Goal: Task Accomplishment & Management: Use online tool/utility

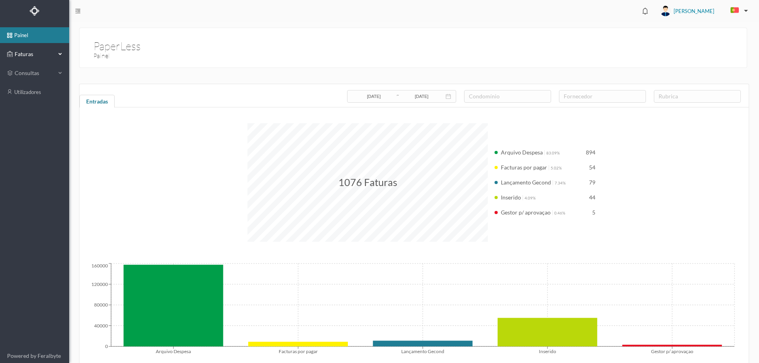
click at [65, 51] on div "Faturas" at bounding box center [34, 54] width 69 height 16
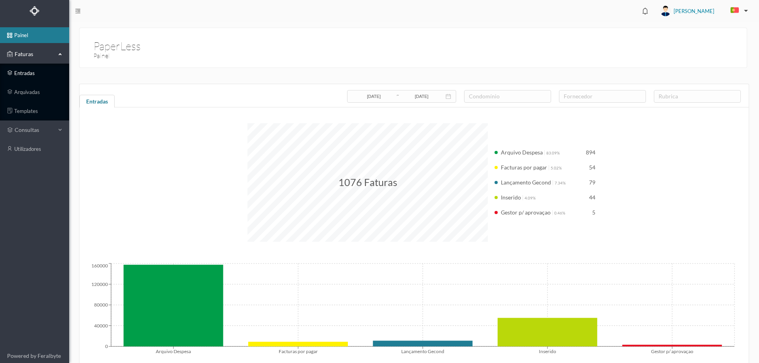
click at [32, 68] on link "entradas" at bounding box center [34, 73] width 69 height 16
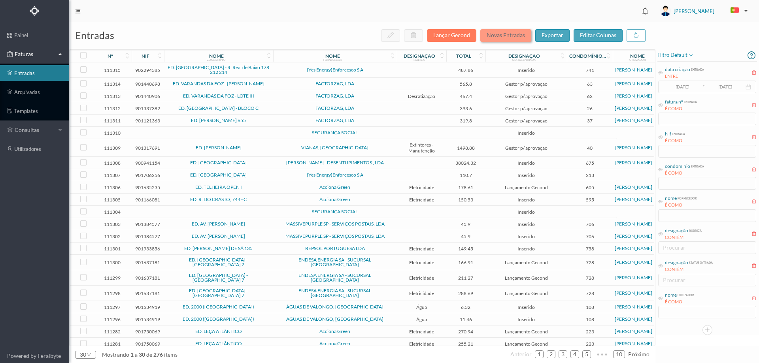
click at [502, 31] on button "Novas Entradas" at bounding box center [505, 35] width 51 height 13
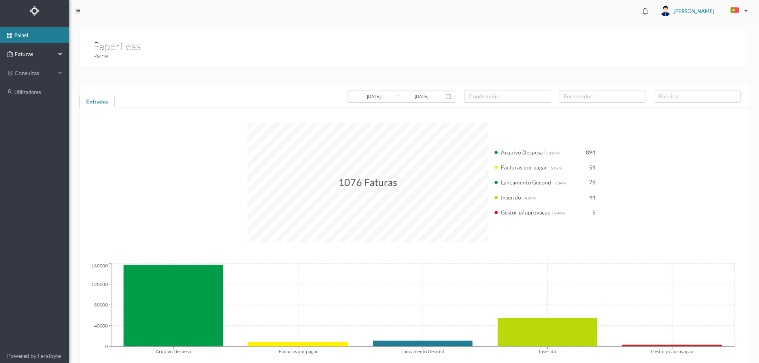
click at [41, 53] on span "Faturas" at bounding box center [34, 54] width 43 height 8
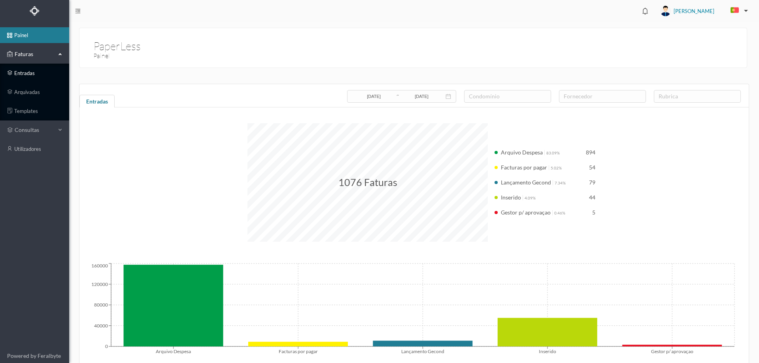
click at [36, 77] on link "entradas" at bounding box center [34, 73] width 69 height 16
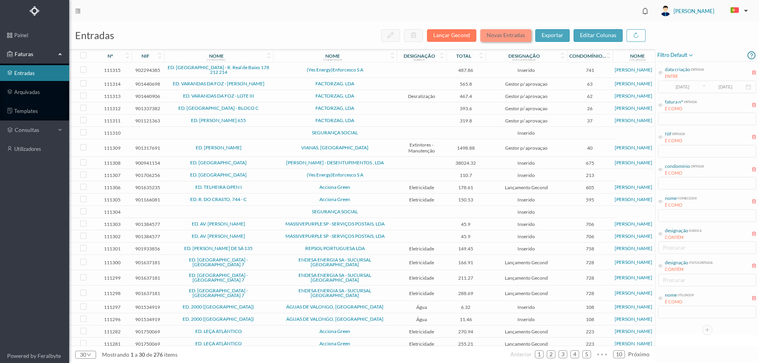
click at [493, 40] on button "Novas Entradas" at bounding box center [505, 35] width 51 height 13
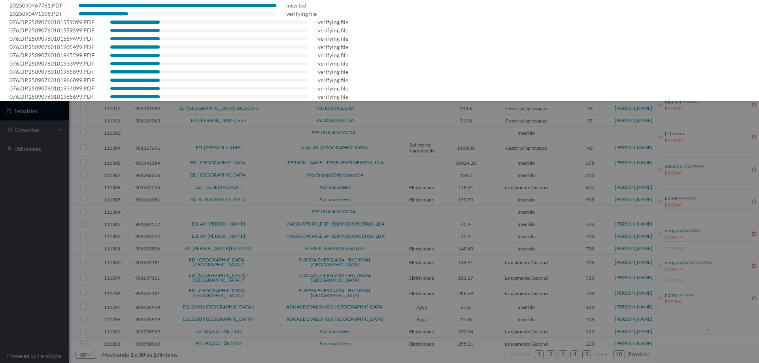
scroll to position [205, 0]
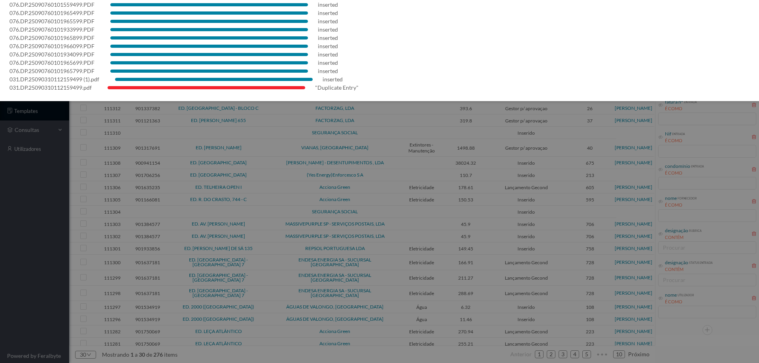
click at [34, 257] on div at bounding box center [379, 181] width 759 height 363
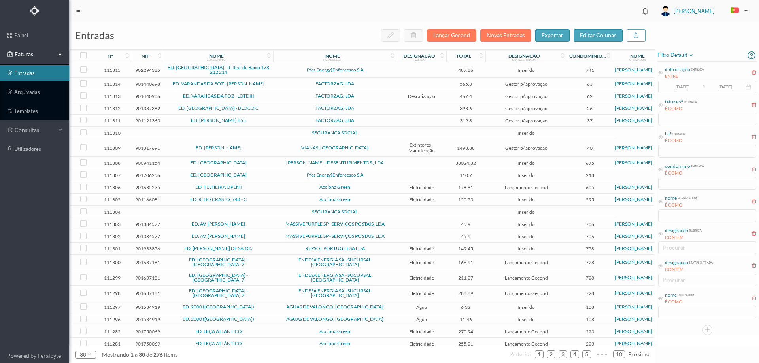
scroll to position [0, 0]
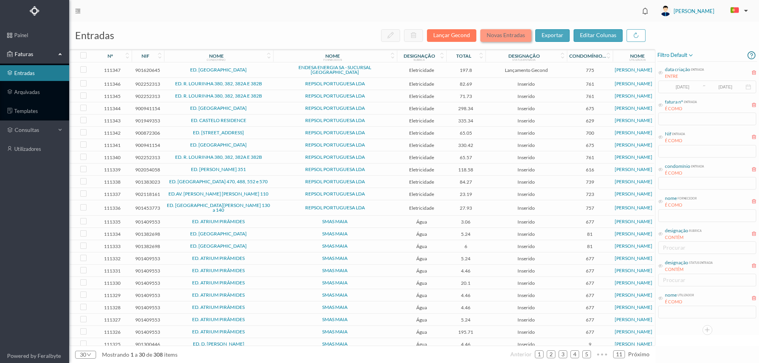
click at [517, 34] on button "Novas Entradas" at bounding box center [505, 35] width 51 height 13
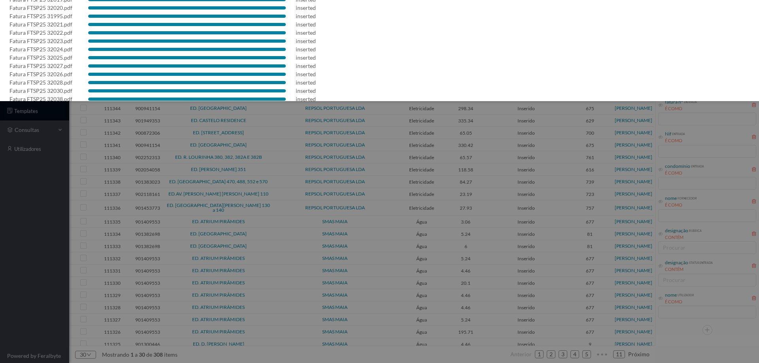
scroll to position [263, 0]
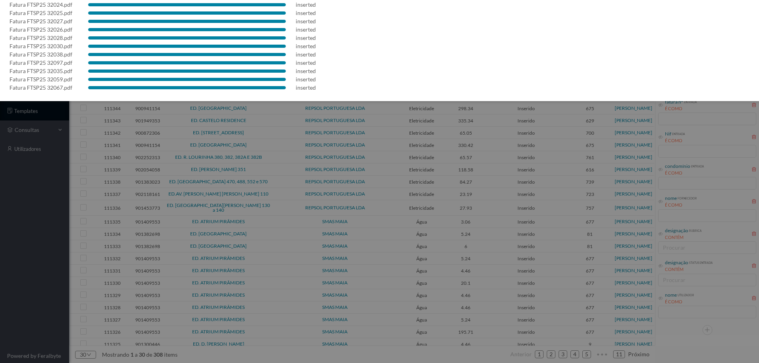
click at [45, 264] on div at bounding box center [379, 181] width 759 height 363
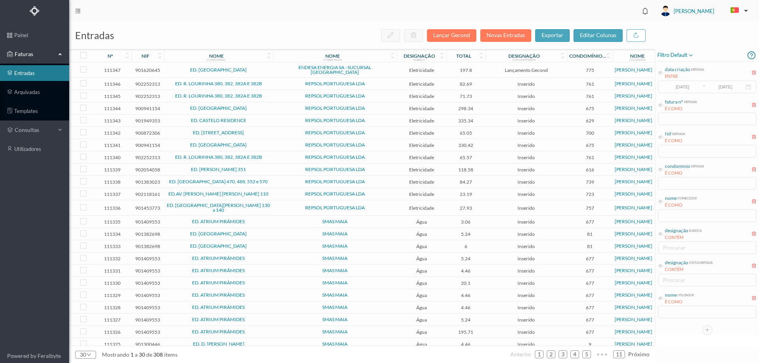
scroll to position [0, 0]
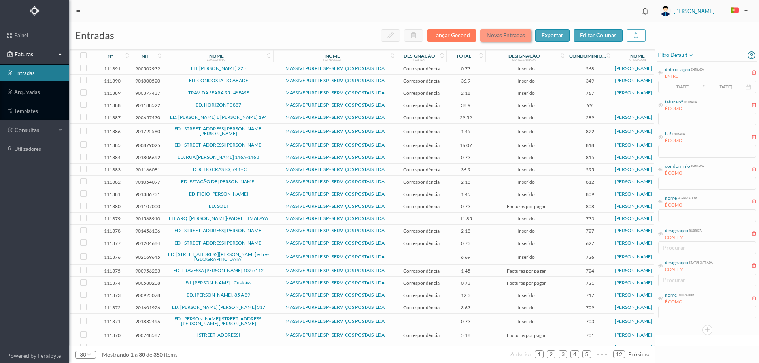
click at [511, 34] on button "Novas Entradas" at bounding box center [505, 35] width 51 height 13
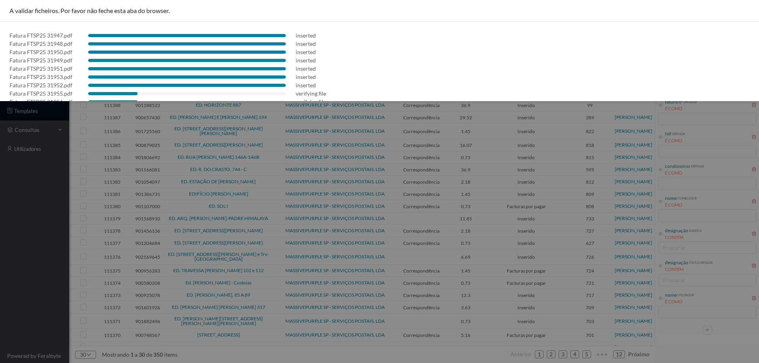
scroll to position [79, 0]
